Goal: Information Seeking & Learning: Learn about a topic

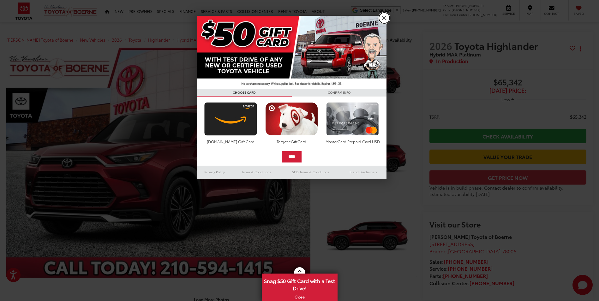
drag, startPoint x: 386, startPoint y: 18, endPoint x: 387, endPoint y: 21, distance: 3.6
click at [386, 18] on link "X" at bounding box center [384, 18] width 11 height 11
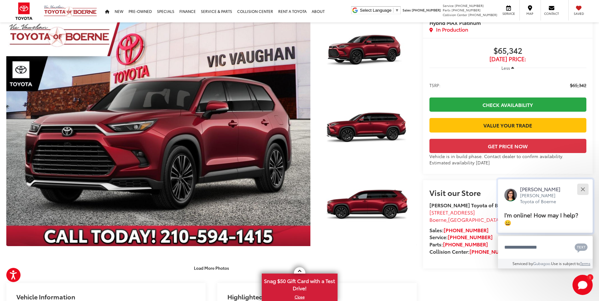
click at [585, 187] on button "Close" at bounding box center [583, 190] width 14 height 14
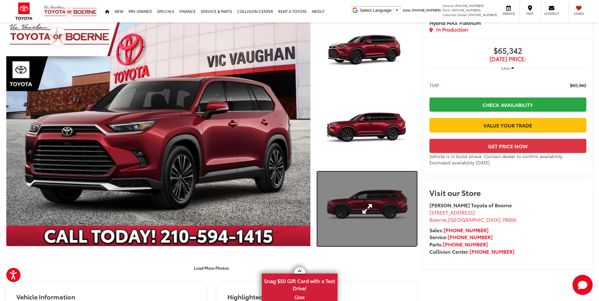
click at [371, 207] on link "Expand Photo 3" at bounding box center [367, 209] width 99 height 75
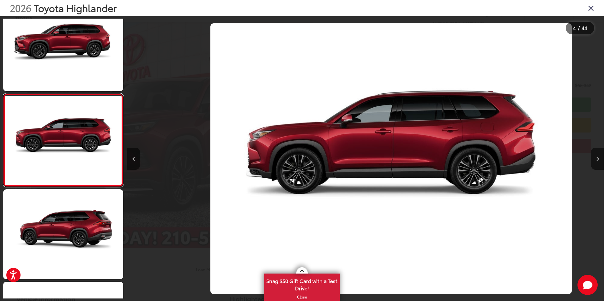
scroll to position [0, 1430]
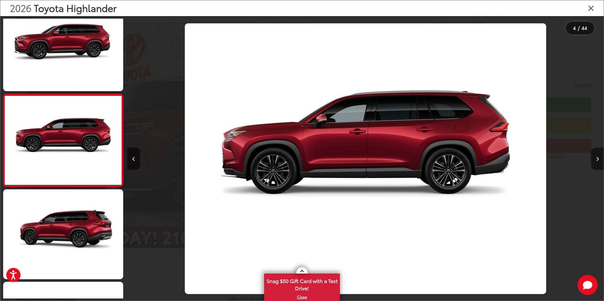
click at [598, 157] on button "Next image" at bounding box center [597, 159] width 13 height 22
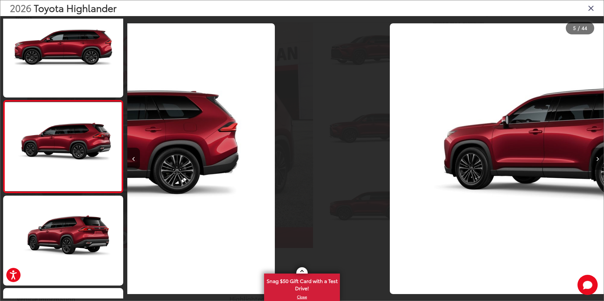
scroll to position [295, 0]
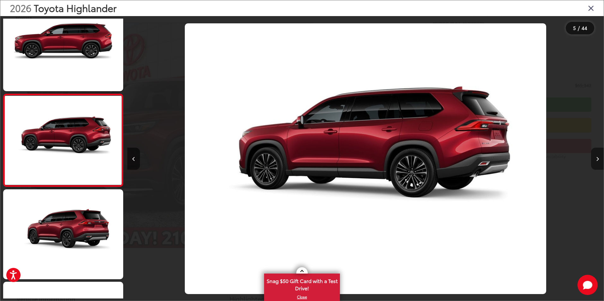
click at [598, 157] on button "Next image" at bounding box center [597, 159] width 13 height 22
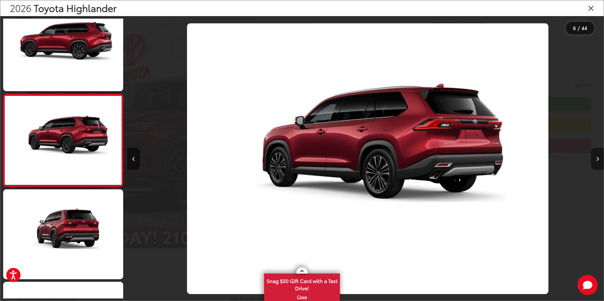
scroll to position [0, 2383]
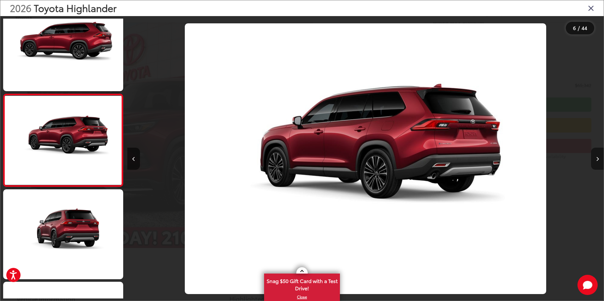
click at [598, 157] on button "Next image" at bounding box center [597, 159] width 13 height 22
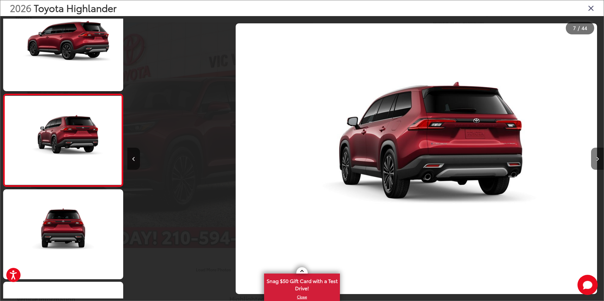
scroll to position [0, 2859]
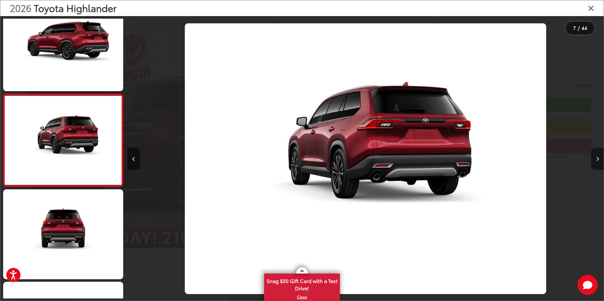
click at [598, 157] on button "Next image" at bounding box center [597, 159] width 13 height 22
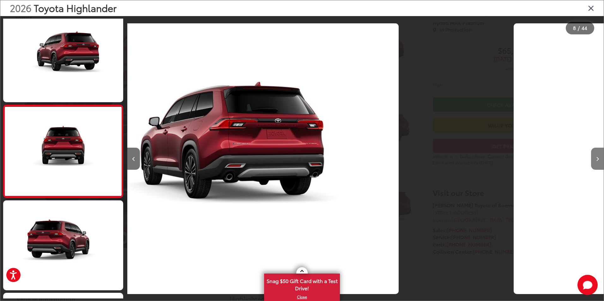
scroll to position [573, 0]
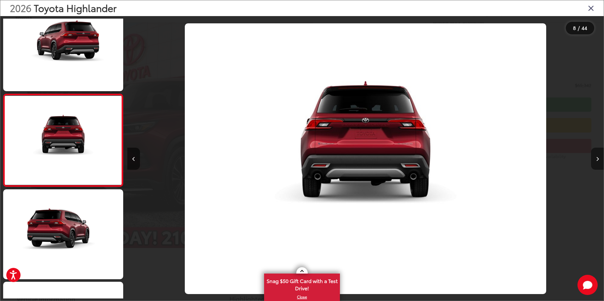
click at [598, 157] on button "Next image" at bounding box center [597, 159] width 13 height 22
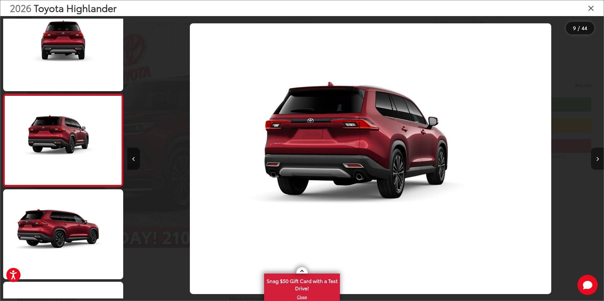
scroll to position [0, 3812]
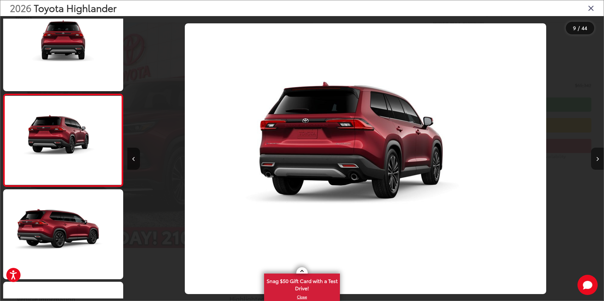
click at [598, 157] on button "Next image" at bounding box center [597, 159] width 13 height 22
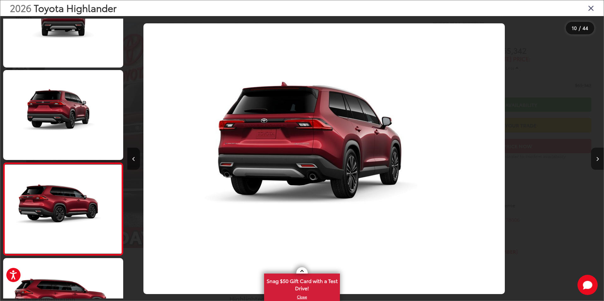
scroll to position [0, 0]
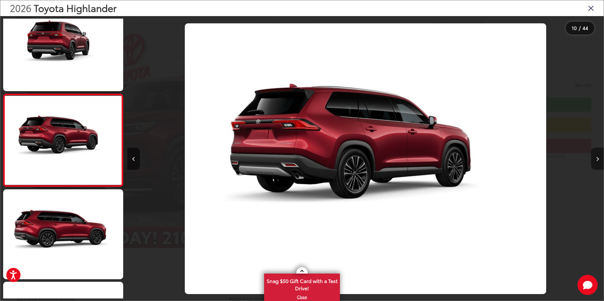
click at [598, 157] on button "Next image" at bounding box center [597, 159] width 13 height 22
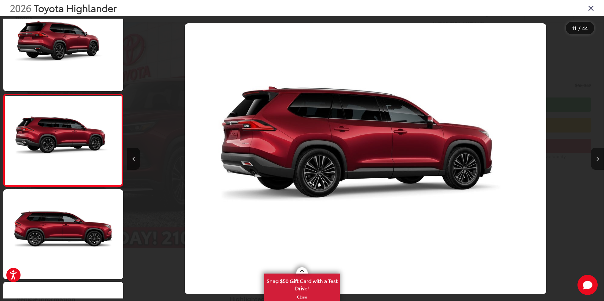
click at [598, 157] on button "Next image" at bounding box center [597, 159] width 13 height 22
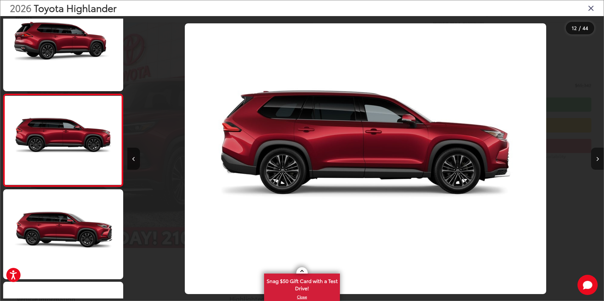
click at [593, 155] on button "Next image" at bounding box center [597, 159] width 13 height 22
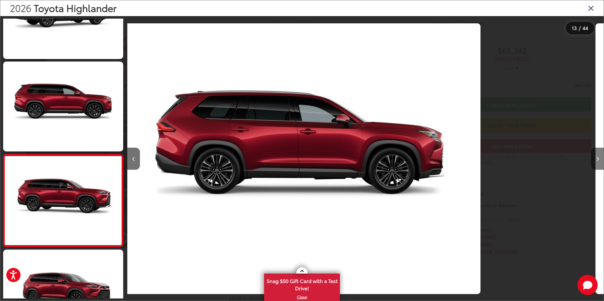
scroll to position [1030, 0]
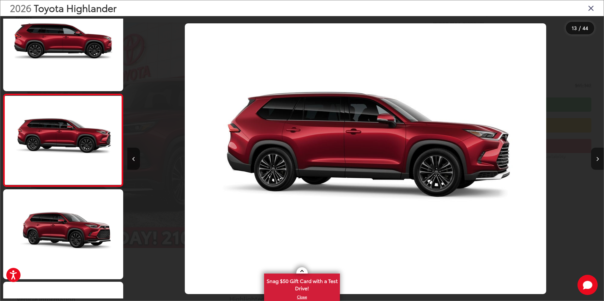
click at [598, 161] on icon "Next image" at bounding box center [597, 159] width 3 height 4
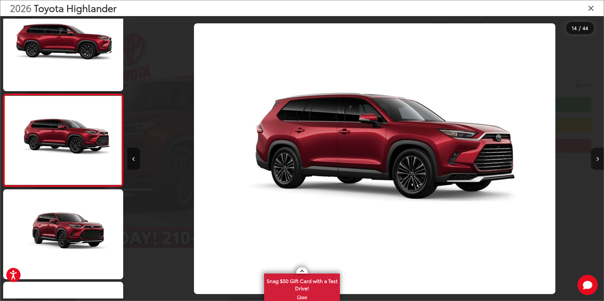
scroll to position [0, 6195]
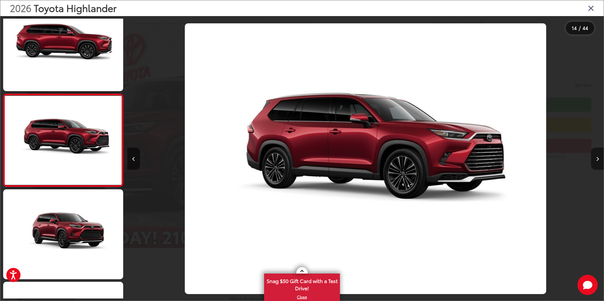
click at [598, 160] on icon "Next image" at bounding box center [597, 159] width 3 height 4
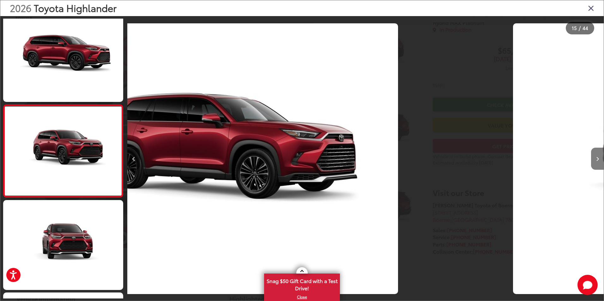
scroll to position [1221, 0]
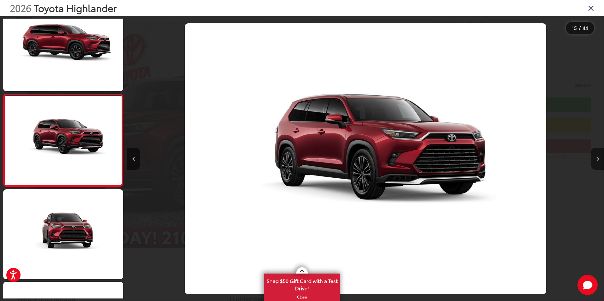
click at [598, 160] on icon "Next image" at bounding box center [597, 159] width 3 height 4
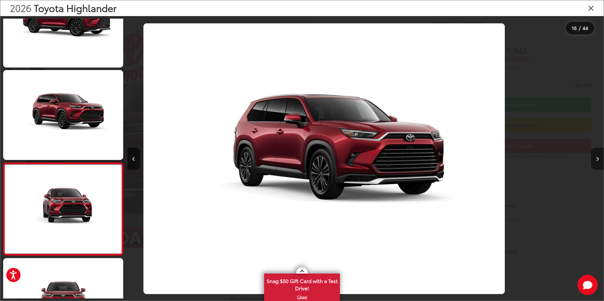
scroll to position [1314, 0]
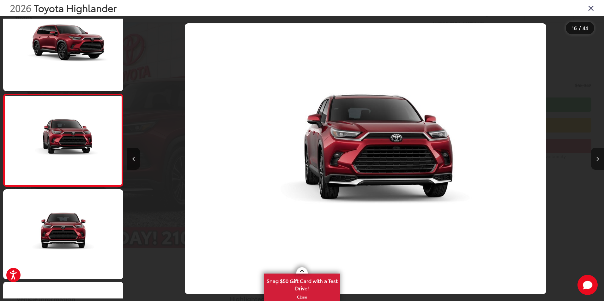
click at [596, 158] on button "Next image" at bounding box center [597, 159] width 13 height 22
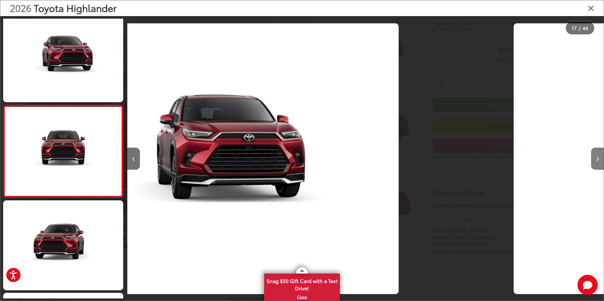
scroll to position [1407, 0]
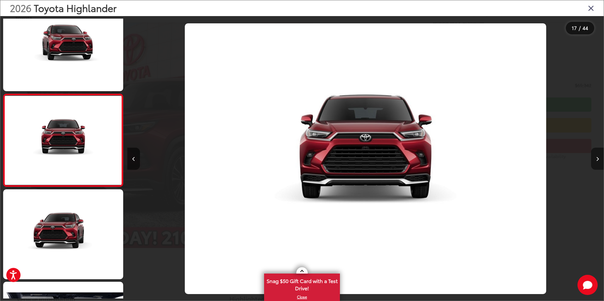
click at [596, 158] on button "Next image" at bounding box center [597, 159] width 13 height 22
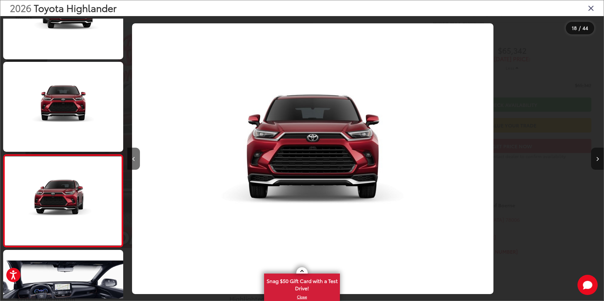
scroll to position [1488, 0]
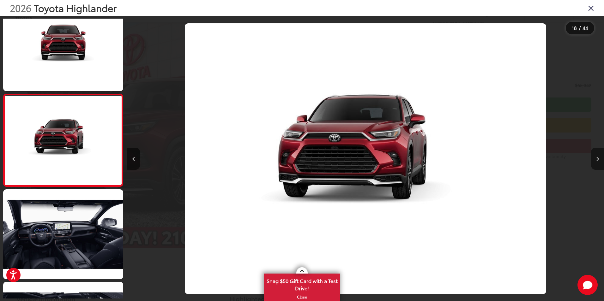
click at [596, 158] on button "Next image" at bounding box center [597, 159] width 13 height 22
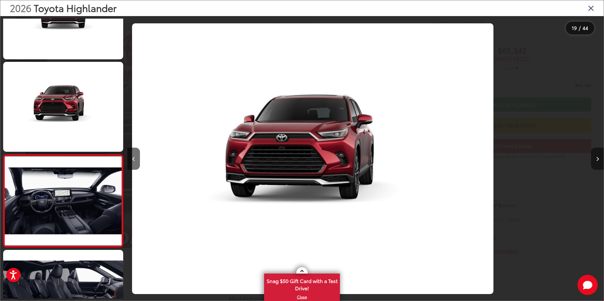
scroll to position [0, 8249]
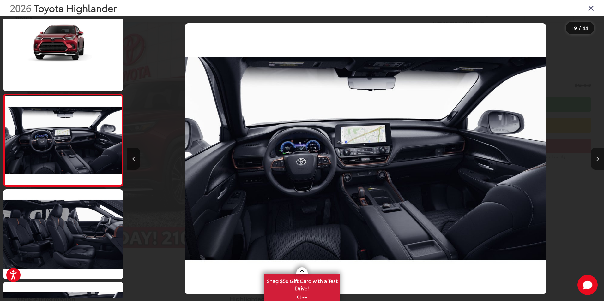
click at [595, 159] on button "Next image" at bounding box center [597, 159] width 13 height 22
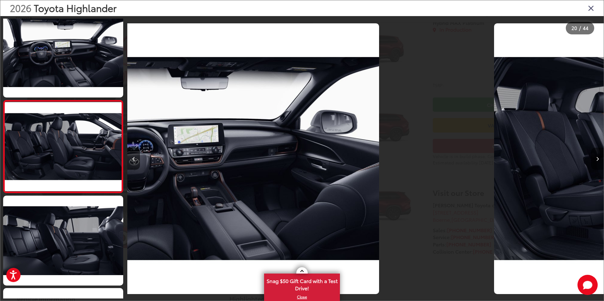
scroll to position [1684, 0]
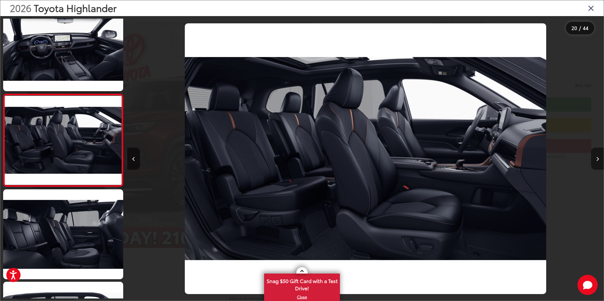
click at [595, 159] on button "Next image" at bounding box center [597, 159] width 13 height 22
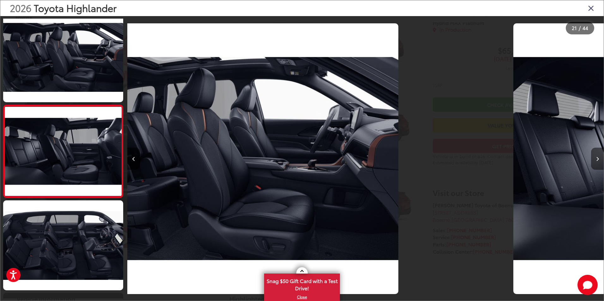
scroll to position [1777, 0]
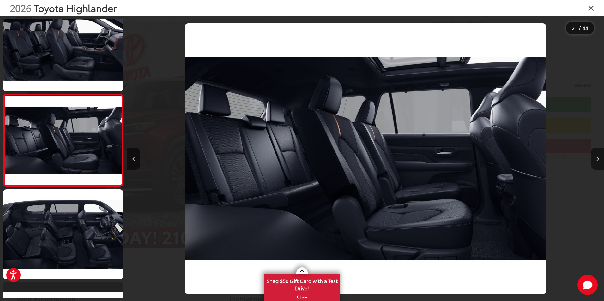
click at [595, 159] on button "Next image" at bounding box center [597, 159] width 13 height 22
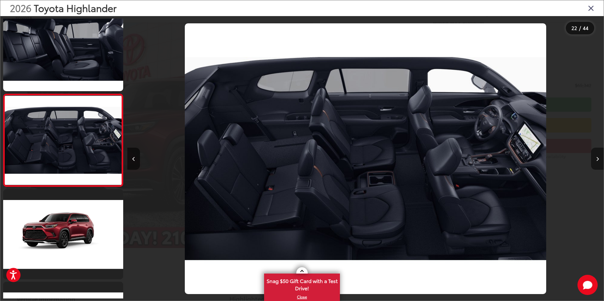
click at [595, 159] on button "Next image" at bounding box center [597, 159] width 13 height 22
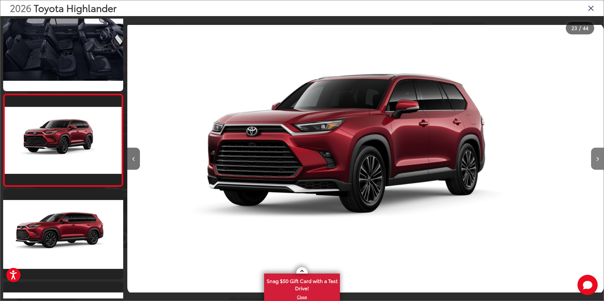
click at [595, 159] on button "Next image" at bounding box center [597, 159] width 13 height 22
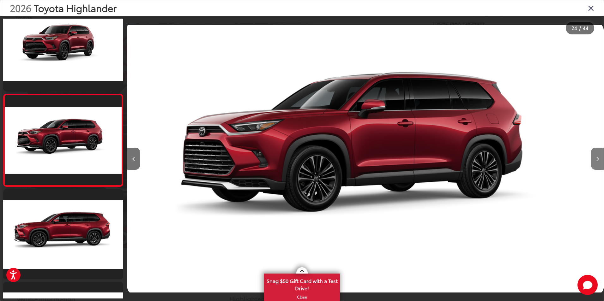
click at [595, 159] on button "Next image" at bounding box center [597, 159] width 13 height 22
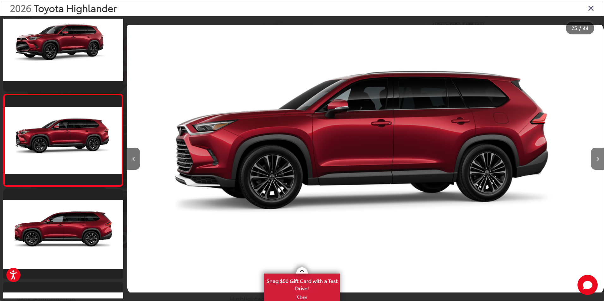
click at [595, 159] on button "Next image" at bounding box center [597, 159] width 13 height 22
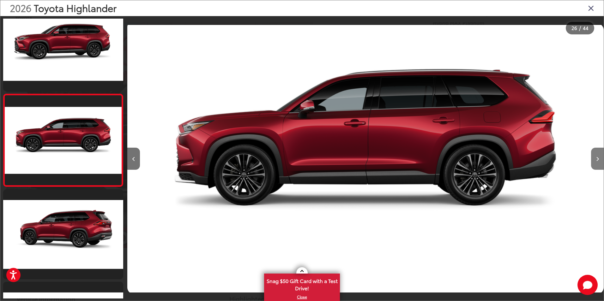
click at [595, 159] on button "Next image" at bounding box center [597, 159] width 13 height 22
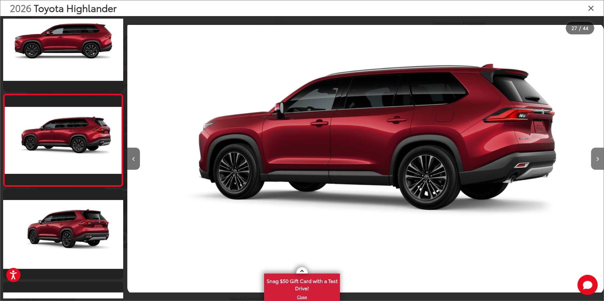
click at [595, 159] on button "Next image" at bounding box center [597, 159] width 13 height 22
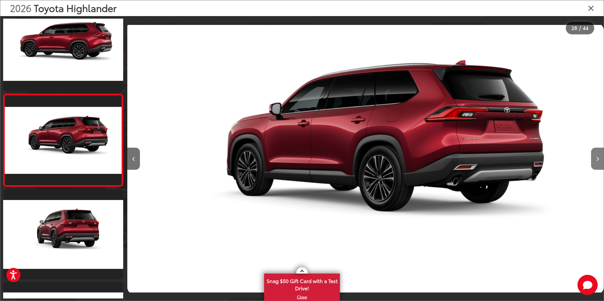
click at [595, 159] on button "Next image" at bounding box center [597, 159] width 13 height 22
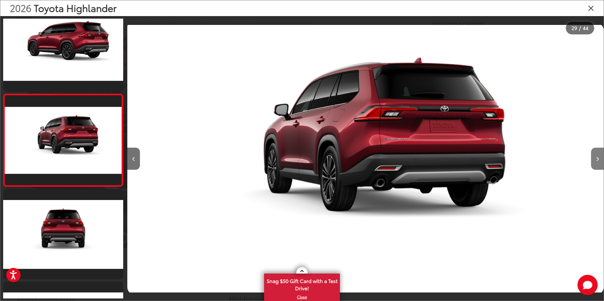
click at [595, 159] on button "Next image" at bounding box center [597, 159] width 13 height 22
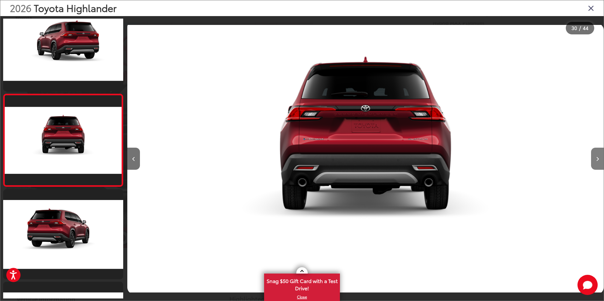
click at [595, 159] on button "Next image" at bounding box center [597, 159] width 13 height 22
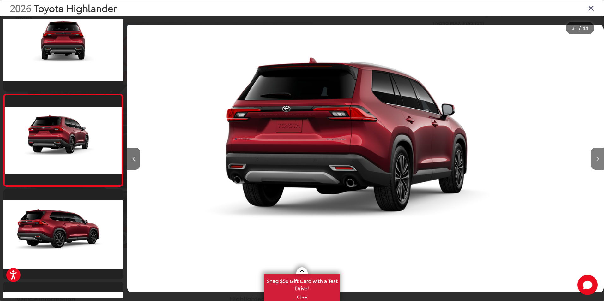
click at [595, 159] on button "Next image" at bounding box center [597, 159] width 13 height 22
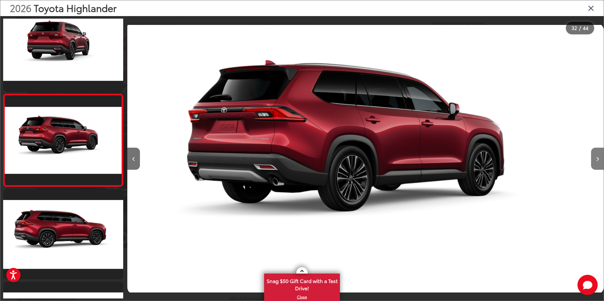
click at [595, 159] on button "Next image" at bounding box center [597, 159] width 13 height 22
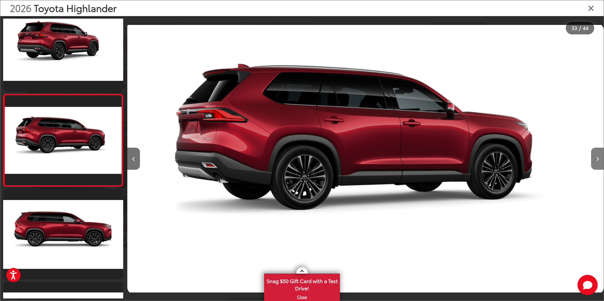
click at [595, 159] on button "Next image" at bounding box center [597, 159] width 13 height 22
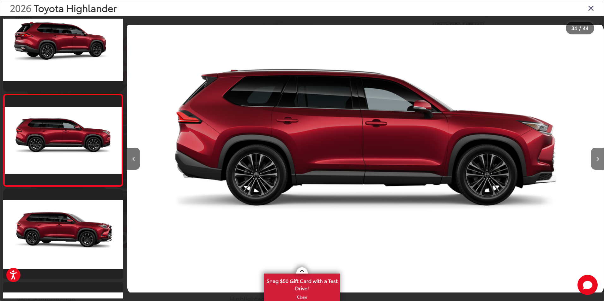
click at [595, 159] on button "Next image" at bounding box center [597, 159] width 13 height 22
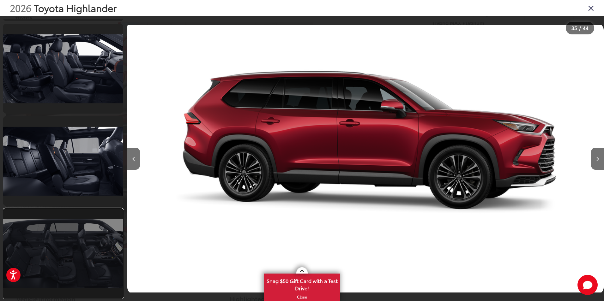
click at [86, 253] on link at bounding box center [63, 254] width 120 height 90
